Goal: Task Accomplishment & Management: Manage account settings

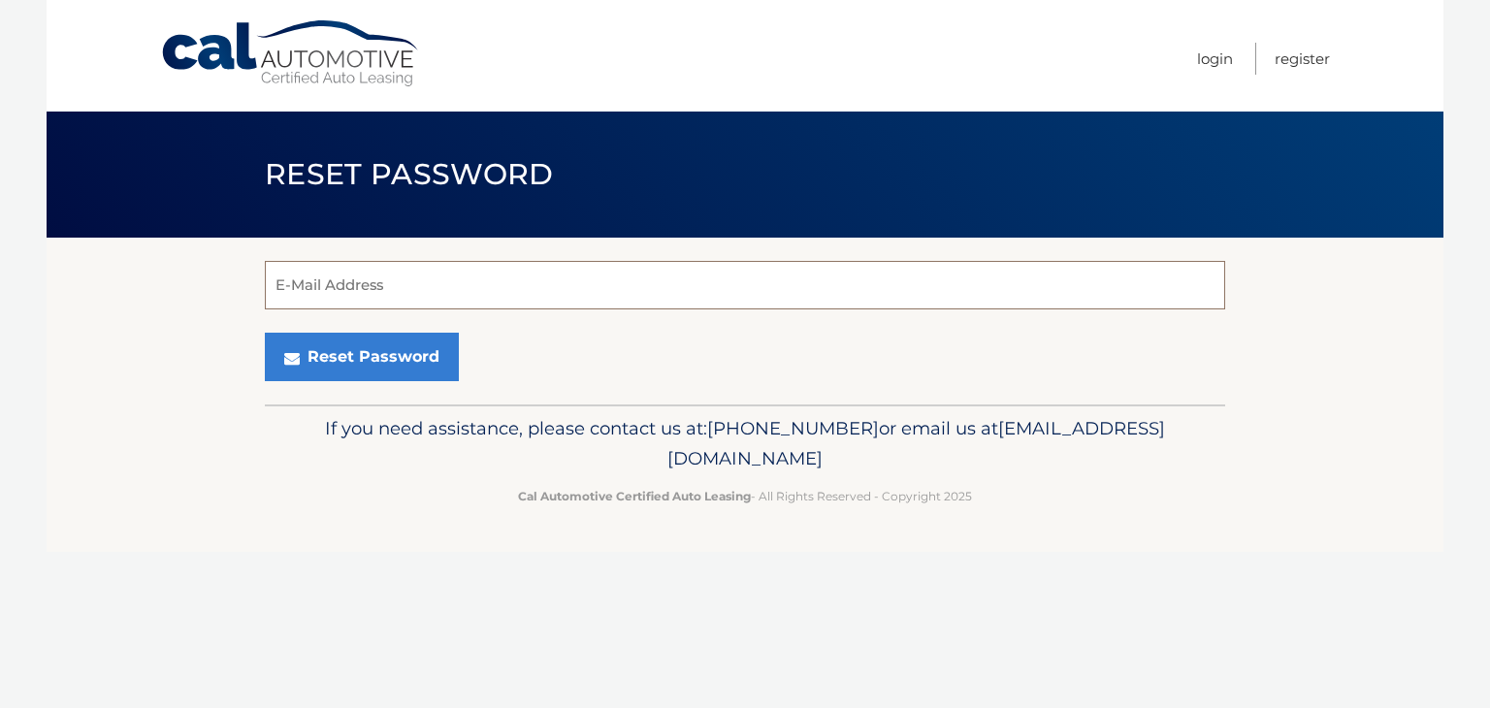
click at [567, 295] on input "E-Mail Address" at bounding box center [745, 285] width 960 height 49
type input "ewhitney.levine@gmail.com"
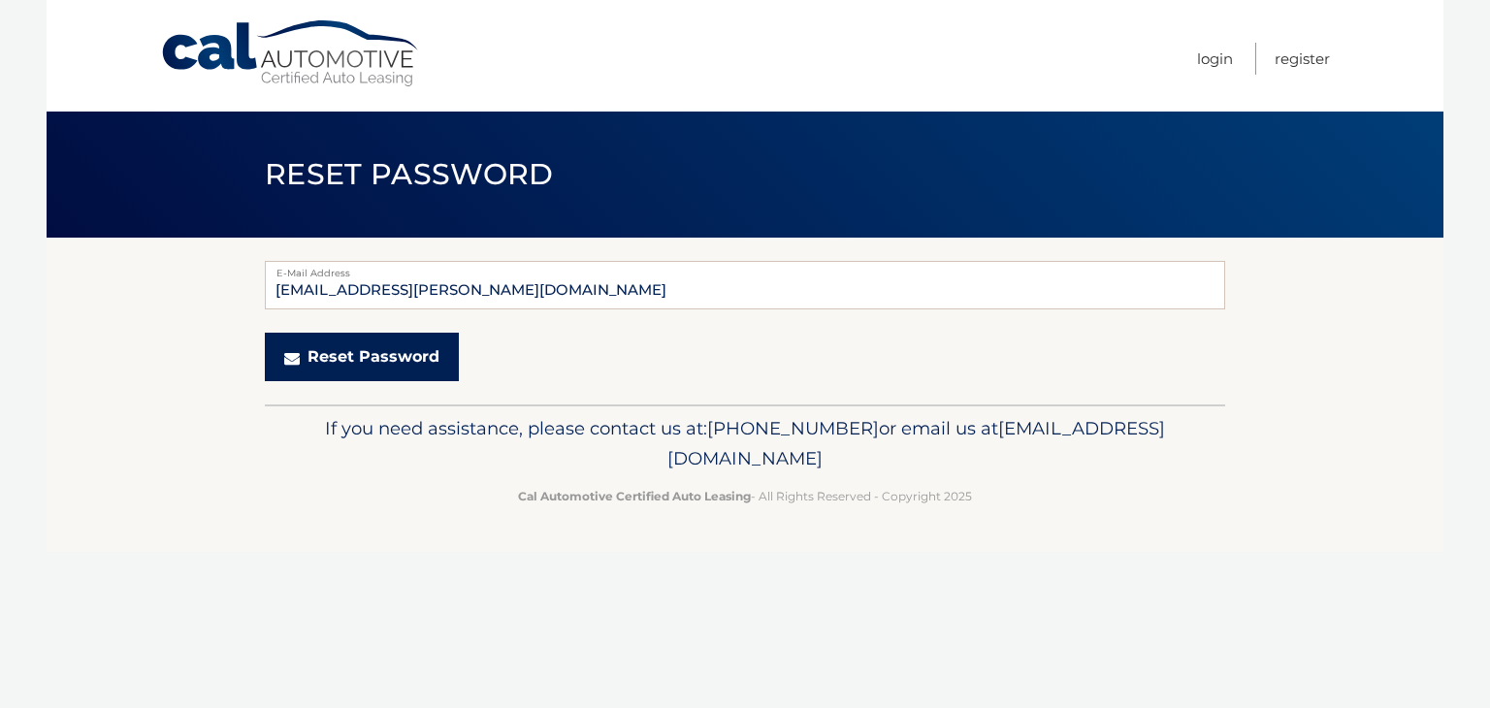
click at [346, 370] on button "Reset Password" at bounding box center [362, 357] width 194 height 49
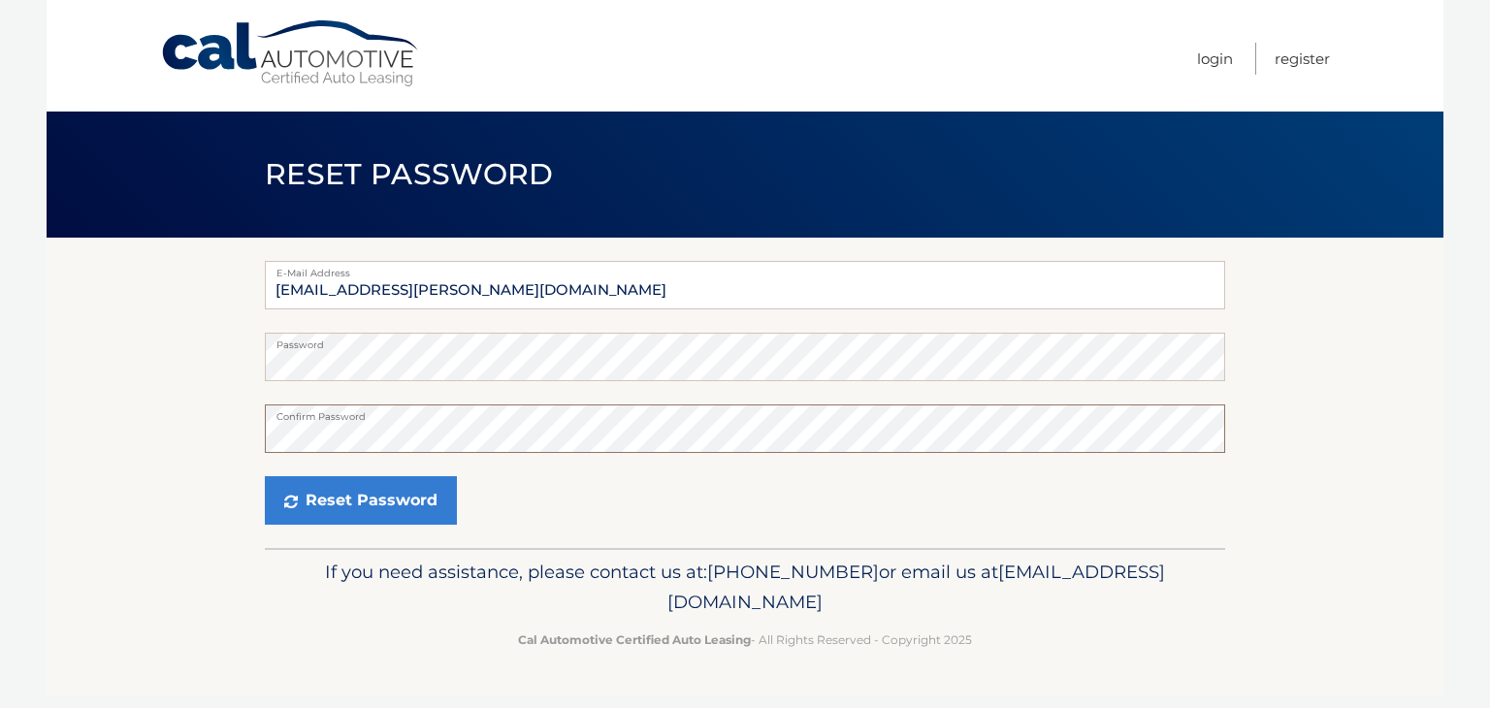
click at [265, 476] on button "Reset Password" at bounding box center [361, 500] width 192 height 49
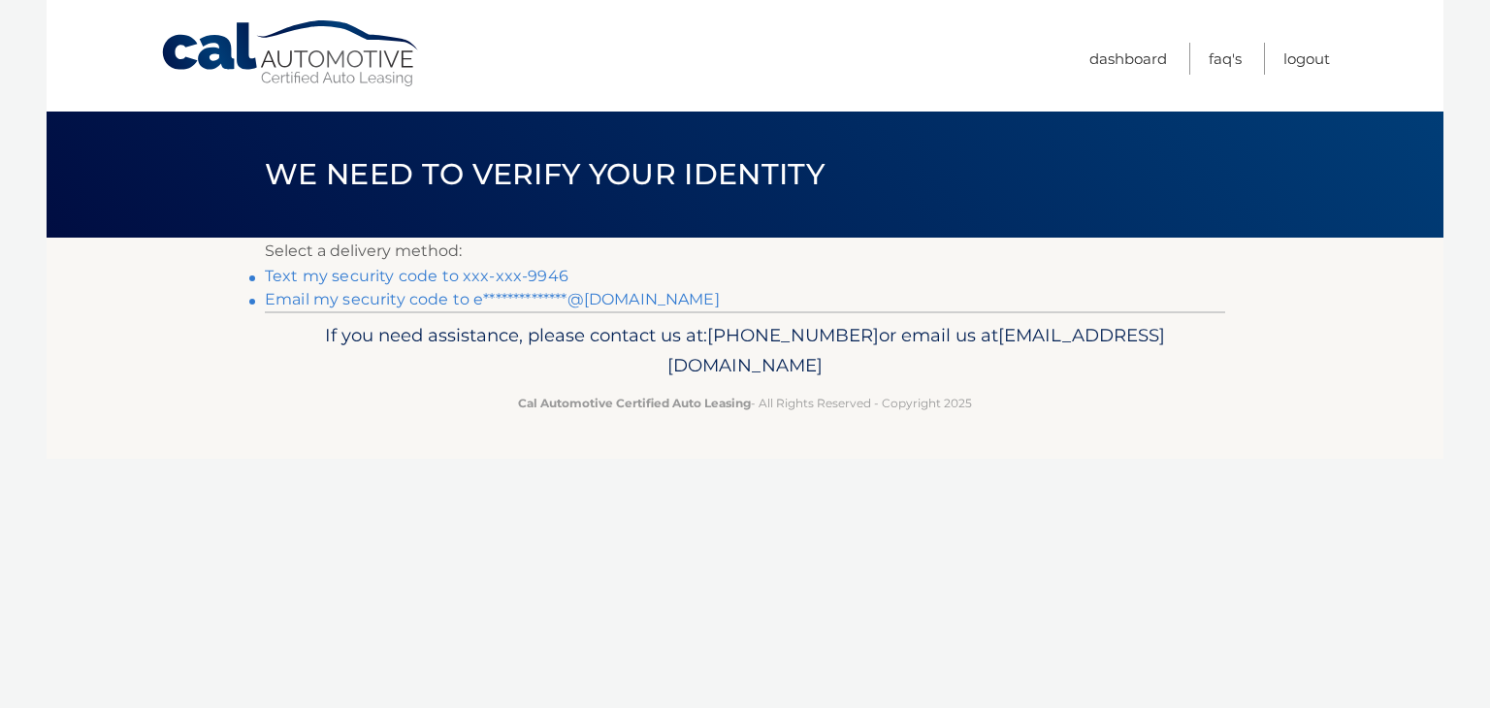
click at [546, 275] on link "Text my security code to xxx-xxx-9946" at bounding box center [417, 276] width 304 height 18
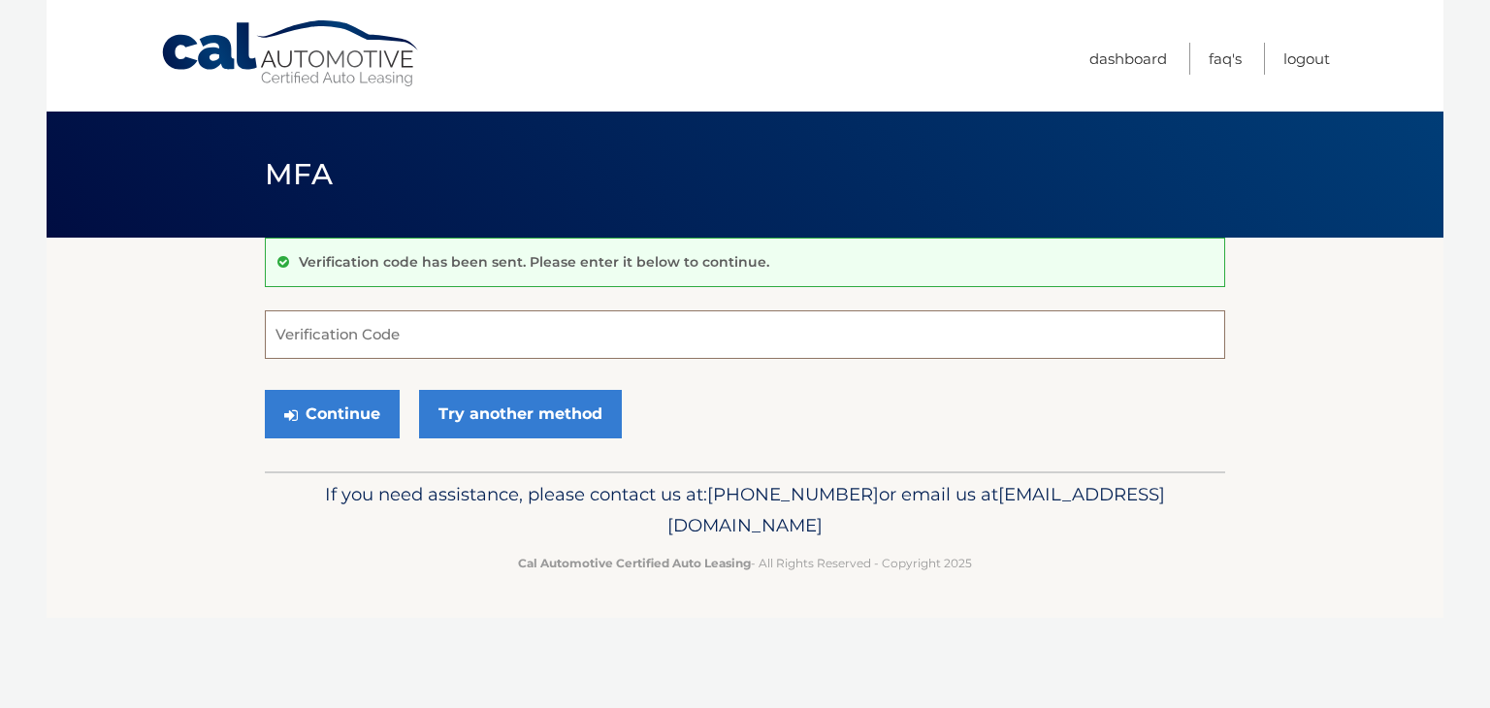
click at [977, 332] on input "Verification Code" at bounding box center [745, 334] width 960 height 49
type input "812647"
click at [353, 407] on button "Continue" at bounding box center [332, 414] width 135 height 49
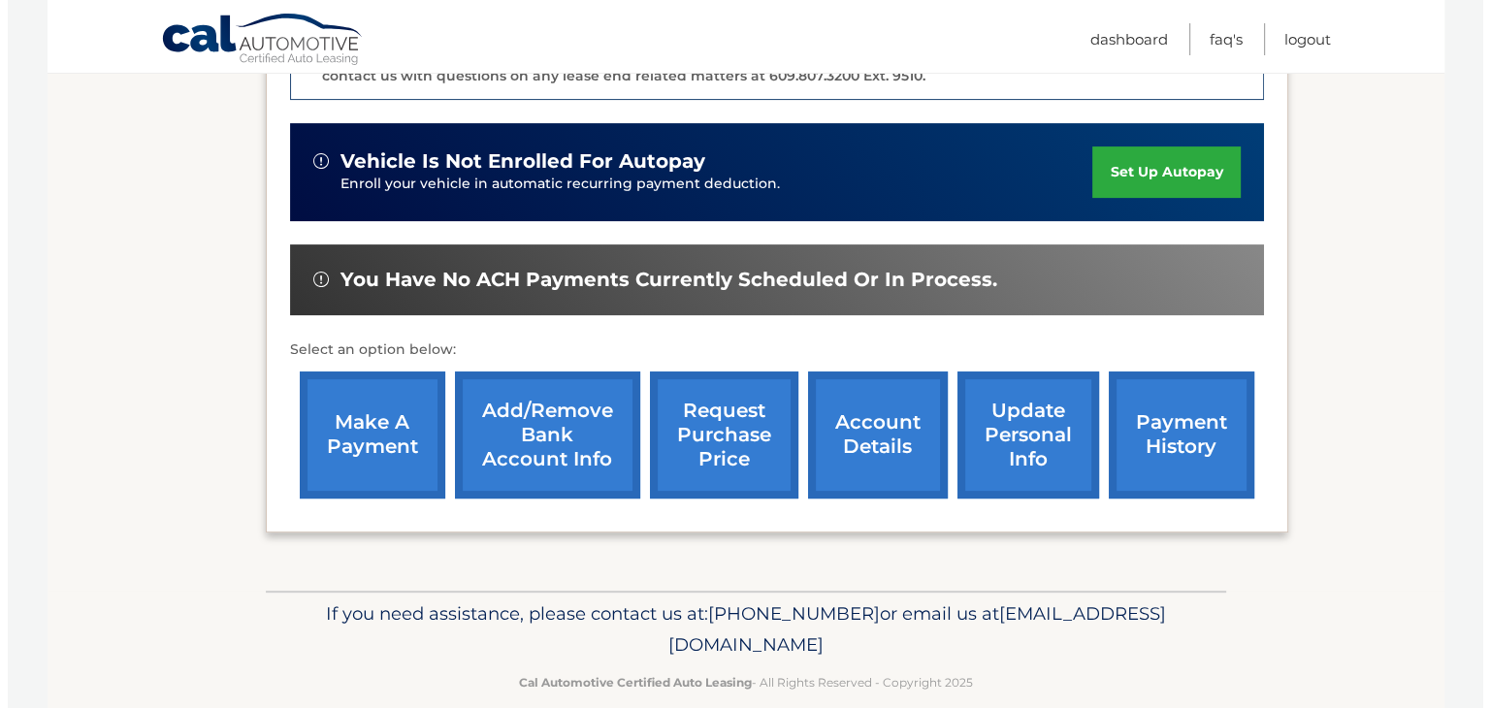
scroll to position [584, 0]
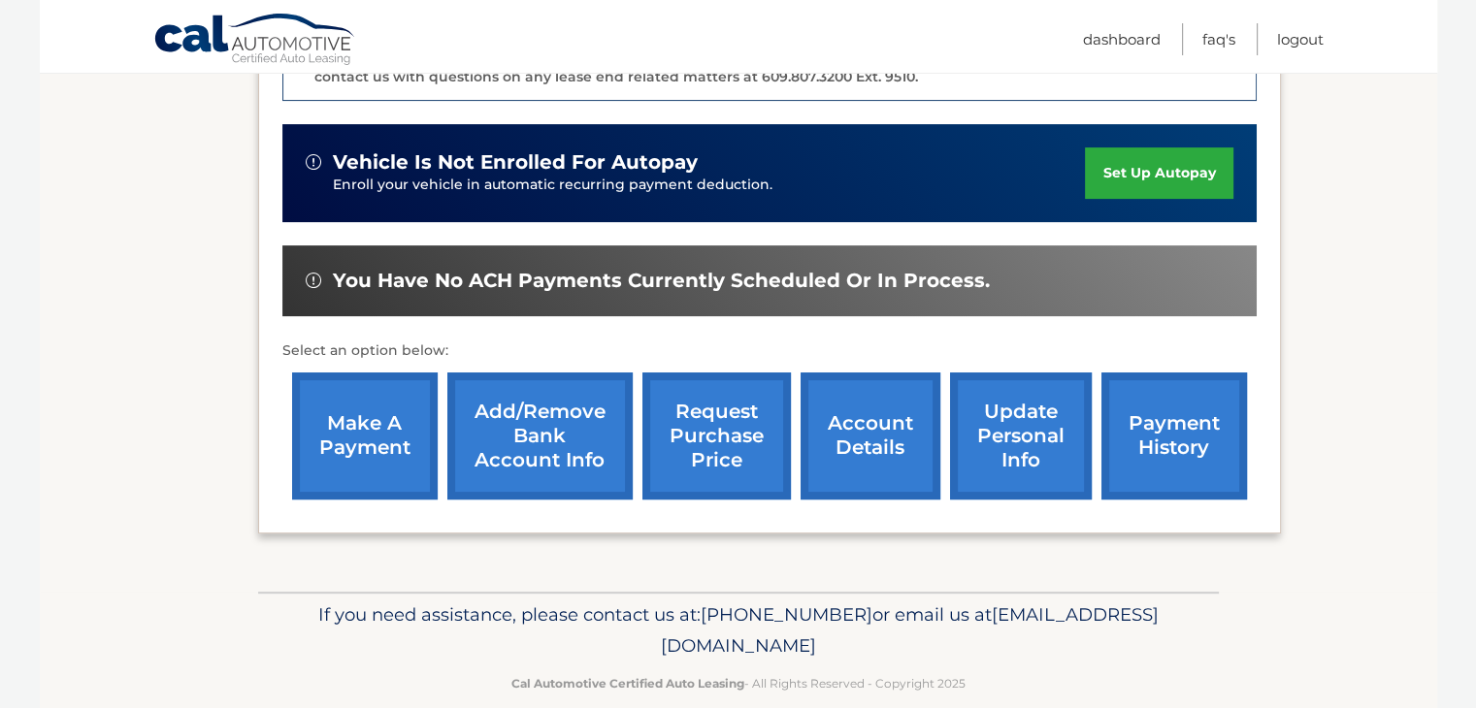
click at [714, 405] on link "request purchase price" at bounding box center [716, 436] width 148 height 127
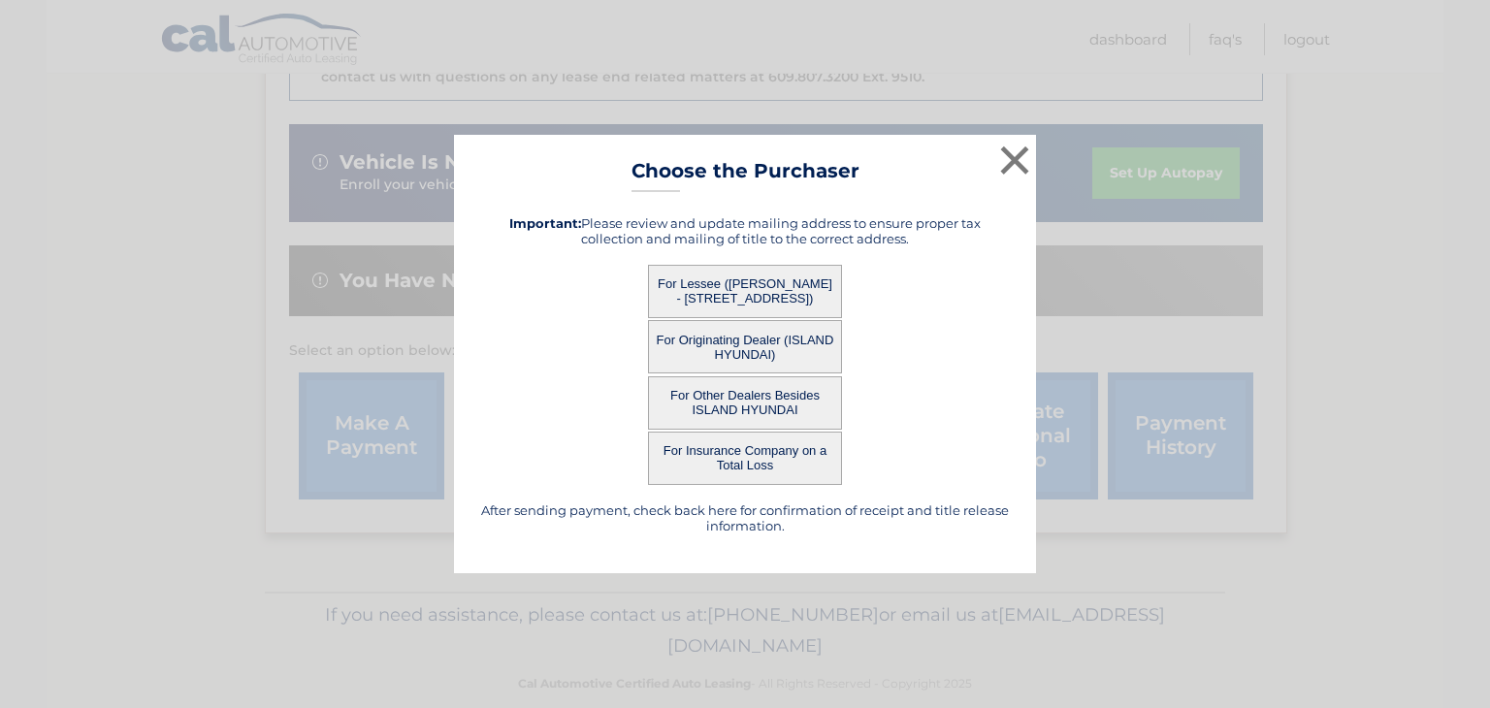
click at [742, 300] on button "For Lessee (ELISSA LEVINE - 509 Regal Blvd, , Livingston, NJ 07039)" at bounding box center [745, 291] width 194 height 53
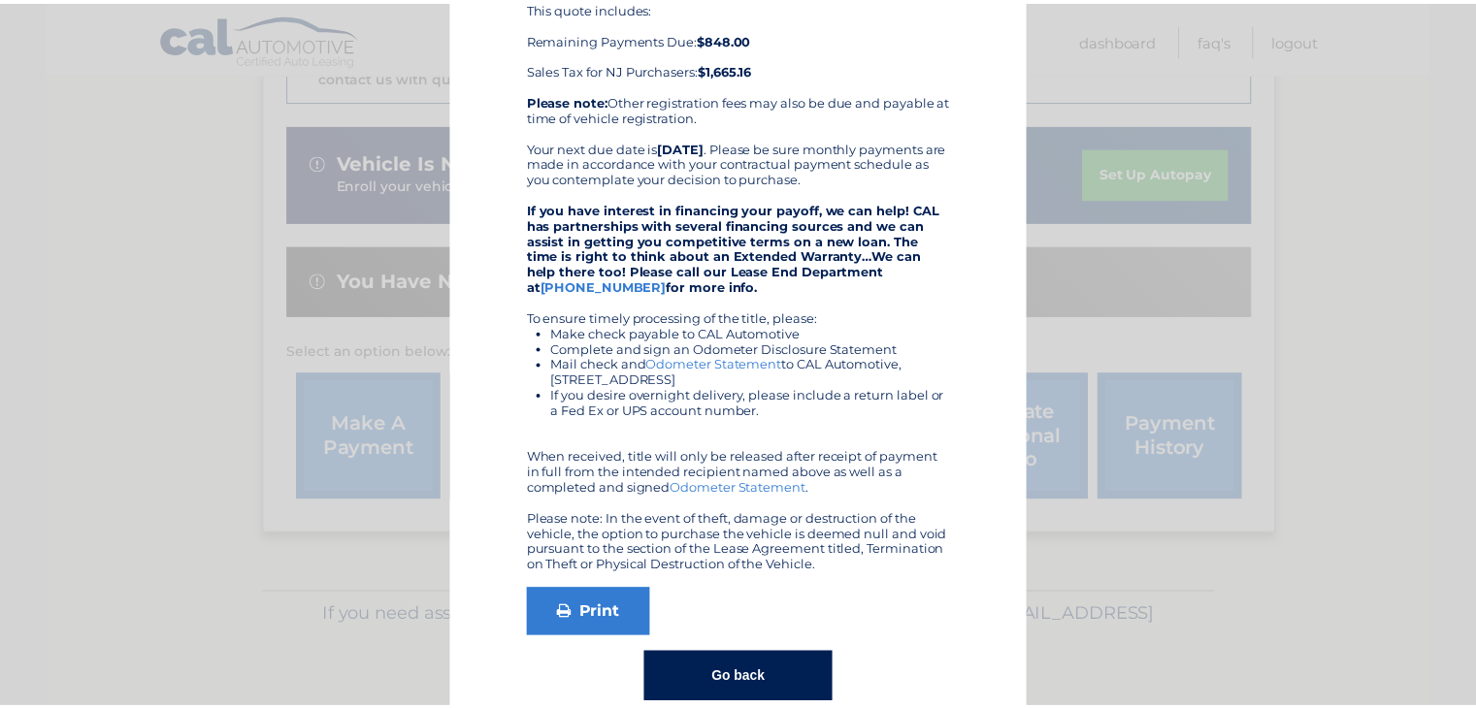
scroll to position [0, 0]
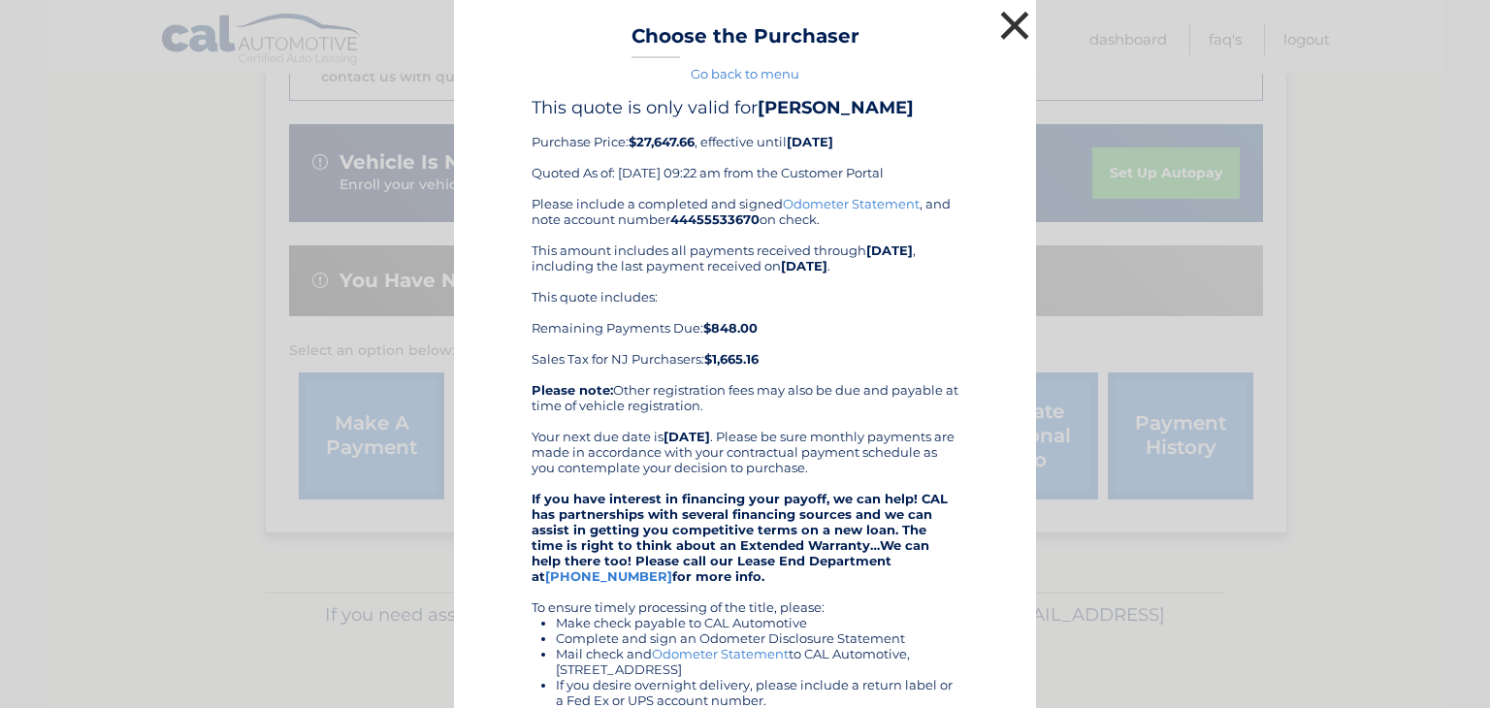
click at [1005, 23] on button "×" at bounding box center [1014, 25] width 39 height 39
